Goal: Transaction & Acquisition: Purchase product/service

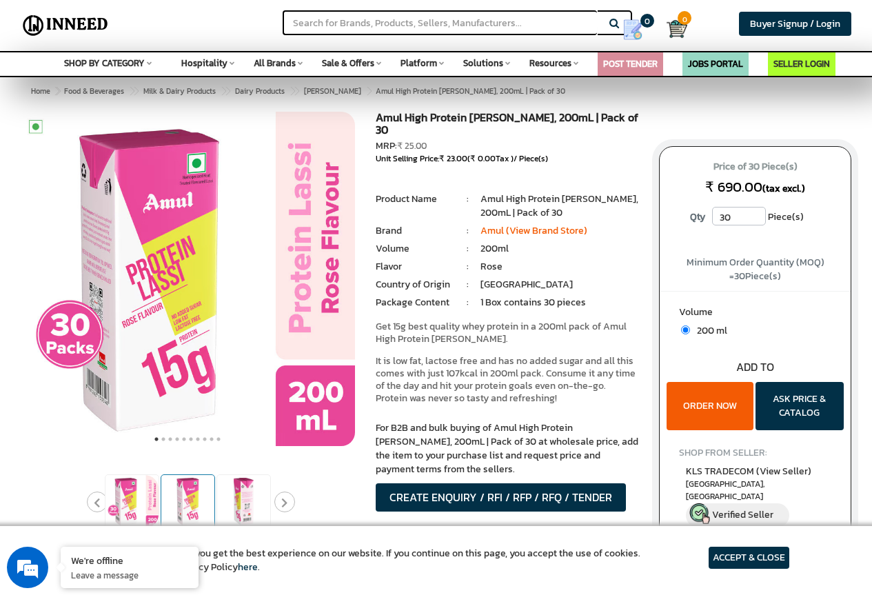
click at [185, 503] on img at bounding box center [187, 501] width 53 height 53
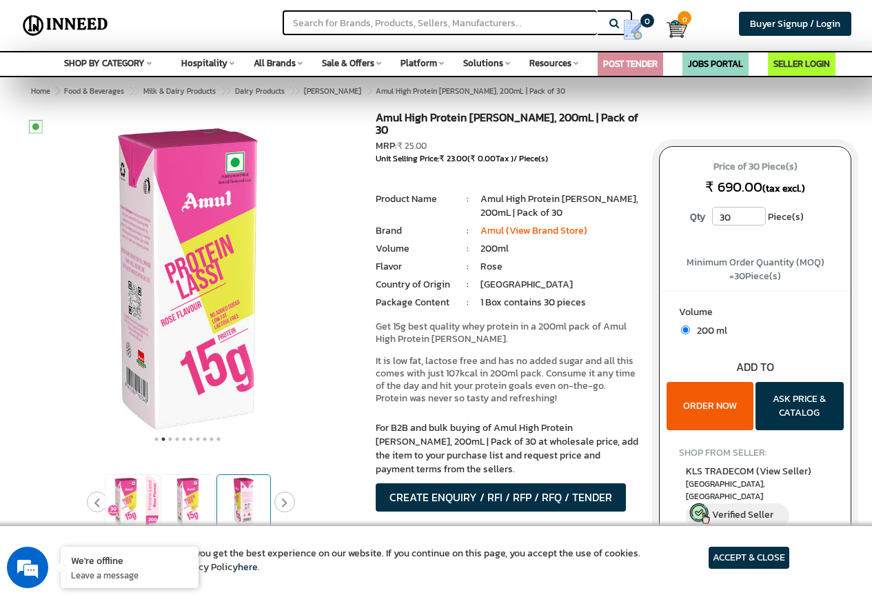
click at [219, 508] on img at bounding box center [243, 501] width 53 height 53
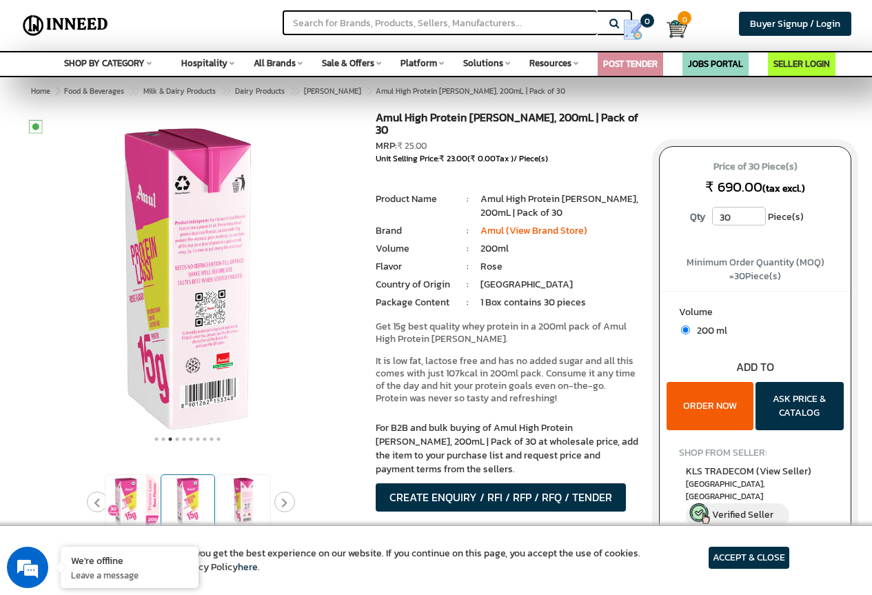
click at [183, 506] on img at bounding box center [187, 501] width 53 height 53
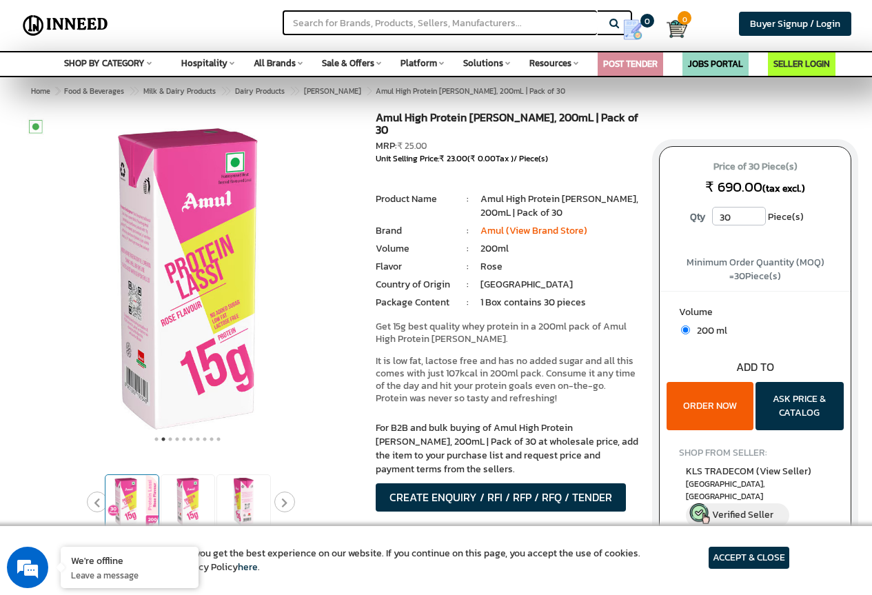
click at [132, 501] on img at bounding box center [132, 501] width 53 height 53
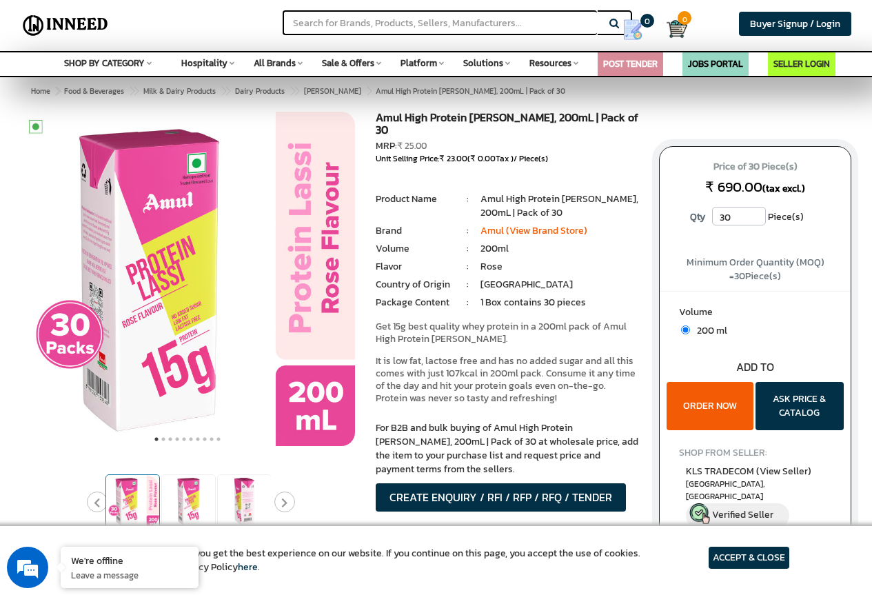
click at [159, 503] on img at bounding box center [132, 501] width 53 height 53
click at [256, 514] on img at bounding box center [243, 501] width 53 height 53
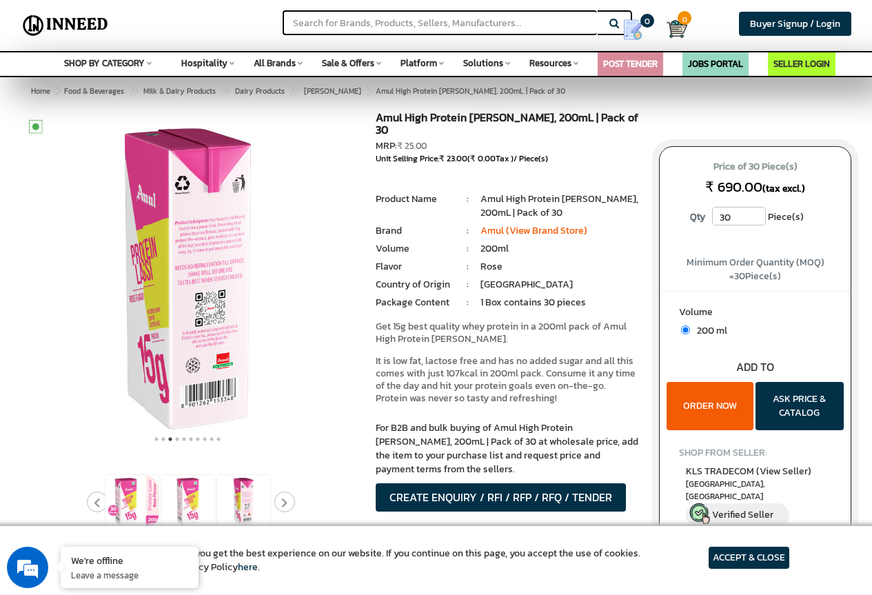
click at [279, 512] on div at bounding box center [188, 502] width 334 height 56
click at [289, 507] on button "Next" at bounding box center [284, 502] width 21 height 21
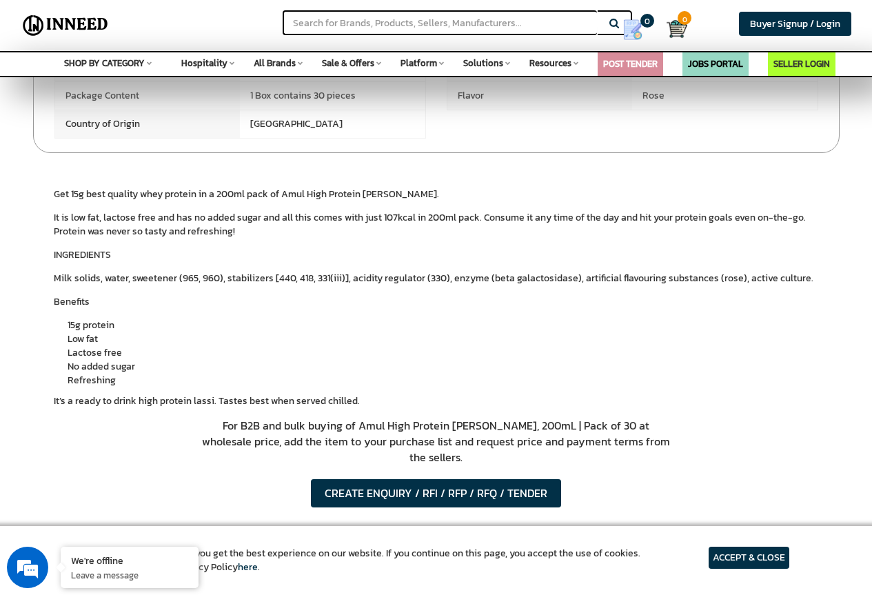
scroll to position [414, 0]
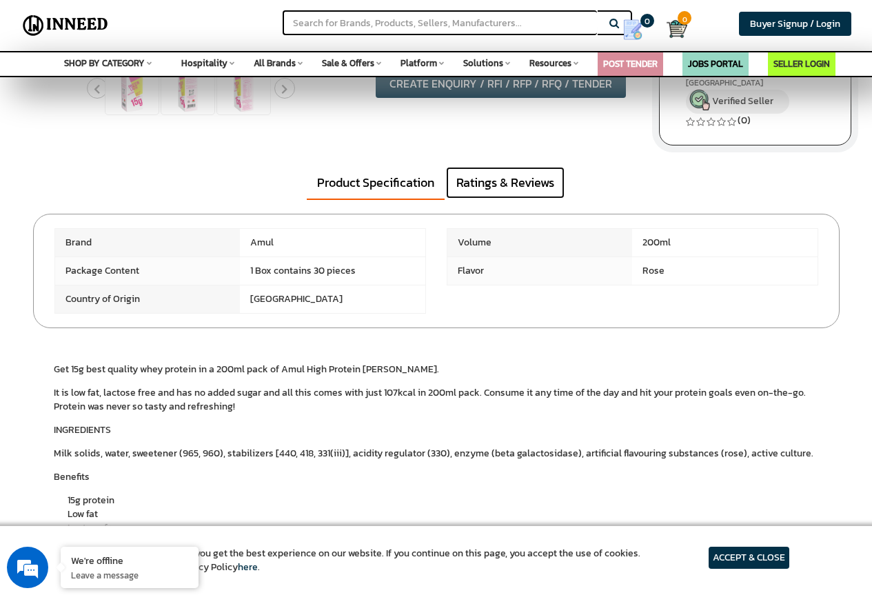
click at [505, 173] on link "Ratings & Reviews" at bounding box center [505, 183] width 119 height 32
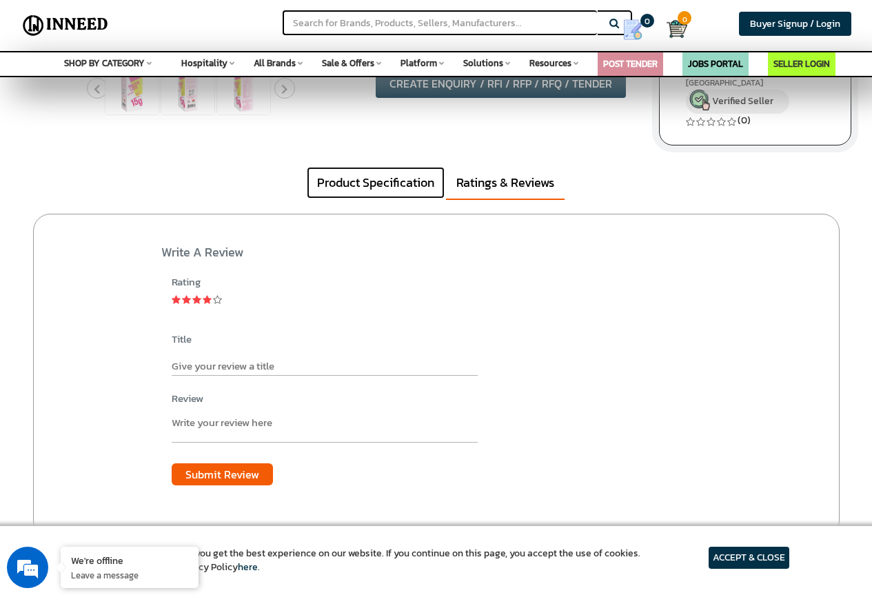
click at [378, 176] on link "Product Specification" at bounding box center [376, 183] width 138 height 32
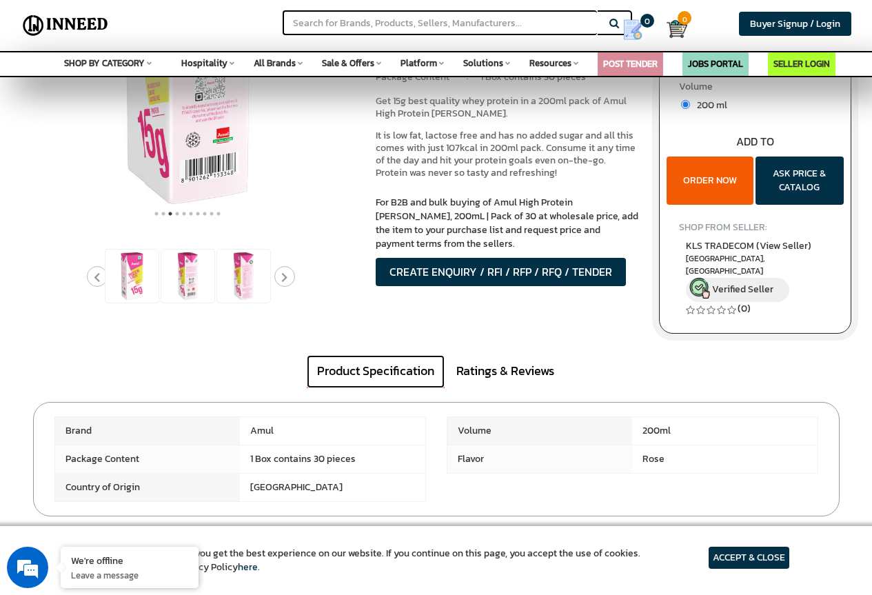
scroll to position [138, 0]
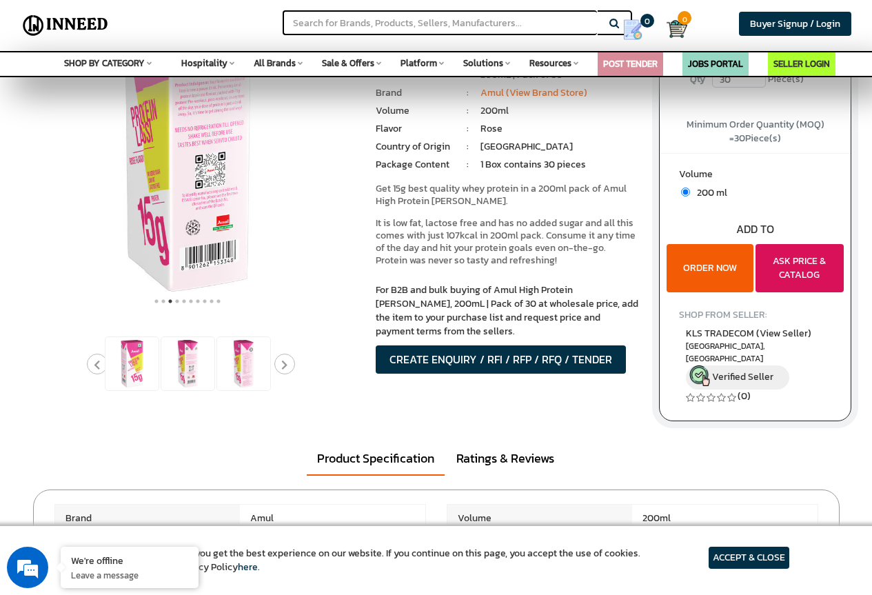
click at [802, 275] on button "ASK PRICE & CATALOG" at bounding box center [800, 268] width 88 height 48
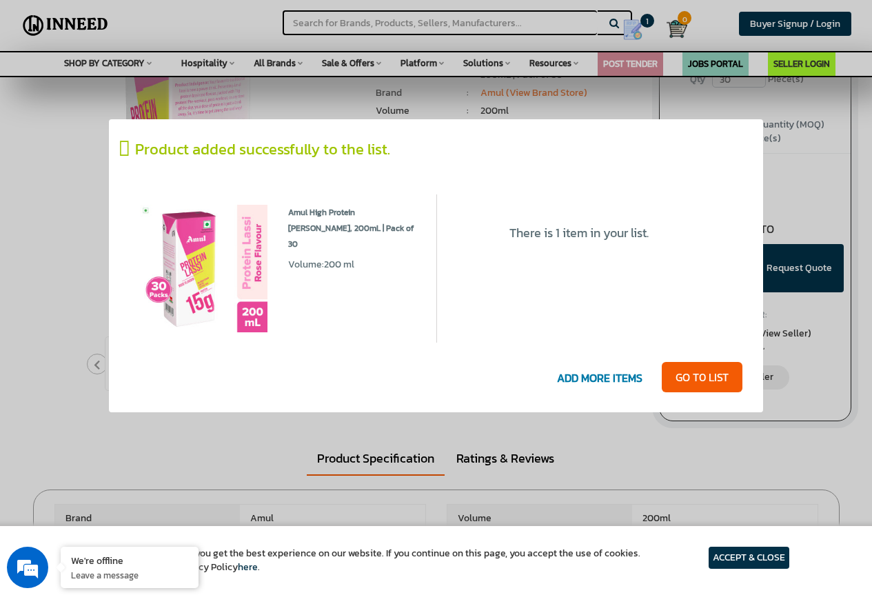
click at [761, 425] on div at bounding box center [436, 297] width 872 height 595
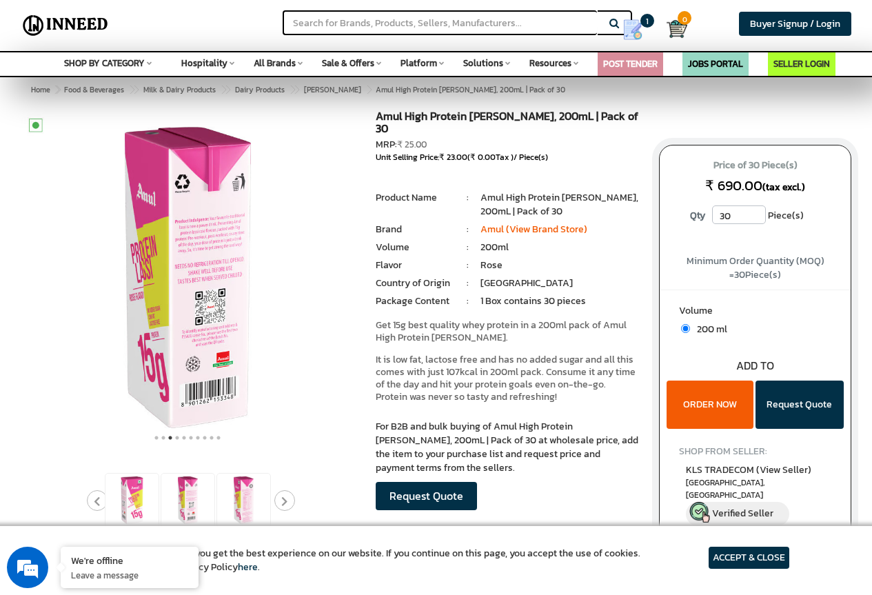
scroll to position [0, 0]
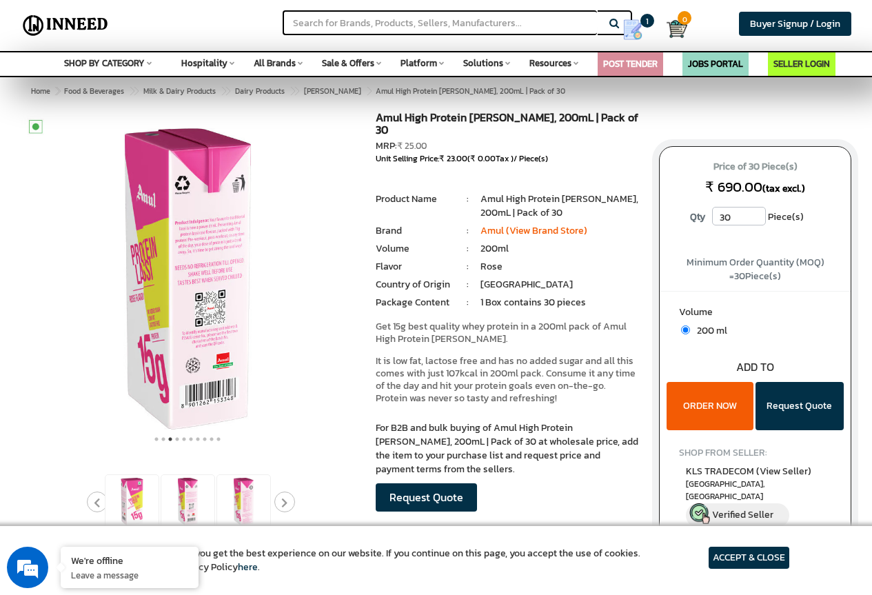
click at [91, 501] on button "Previous" at bounding box center [97, 502] width 21 height 21
click at [91, 499] on button "Previous" at bounding box center [97, 502] width 21 height 21
click at [292, 496] on button "Next" at bounding box center [284, 502] width 21 height 21
click at [290, 498] on button "Next" at bounding box center [284, 502] width 21 height 21
